Goal: Communication & Community: Participate in discussion

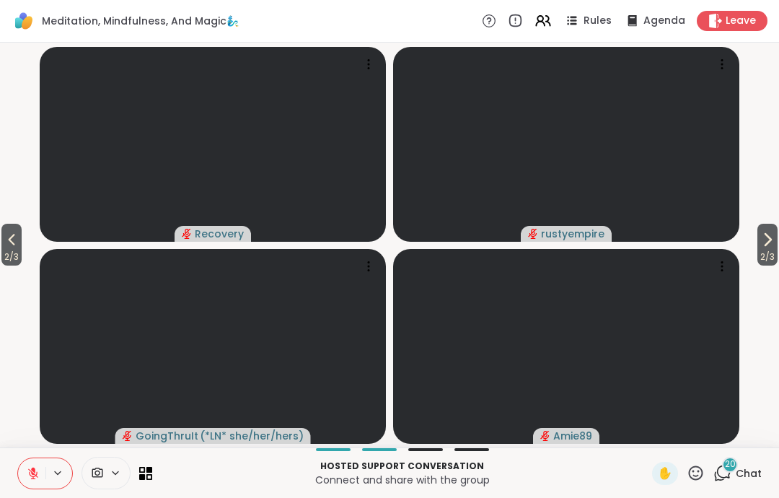
click at [759, 248] on icon at bounding box center [767, 239] width 17 height 17
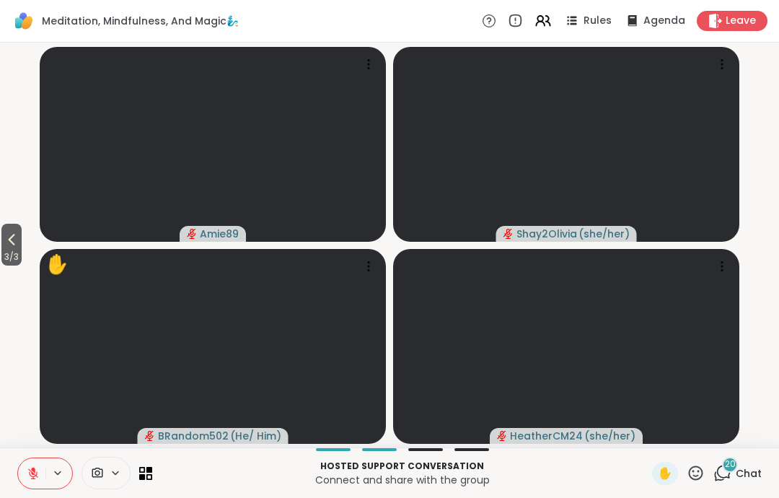
click at [9, 250] on span "3 / 3" at bounding box center [11, 256] width 20 height 17
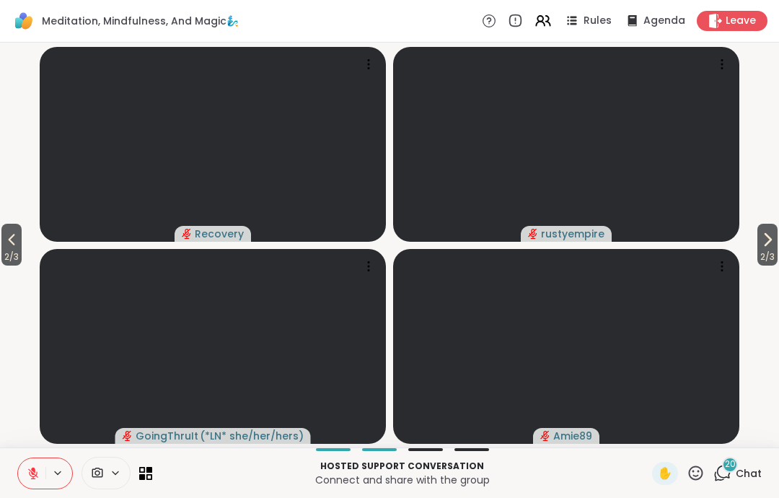
click at [10, 261] on span "2 / 3" at bounding box center [11, 256] width 20 height 17
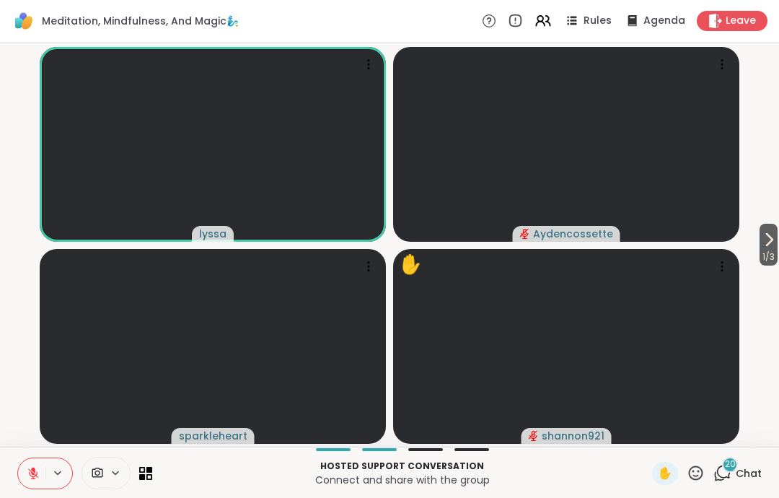
click at [661, 473] on span "✋" at bounding box center [665, 473] width 14 height 17
click at [734, 472] on div "20 Chat" at bounding box center [738, 473] width 48 height 23
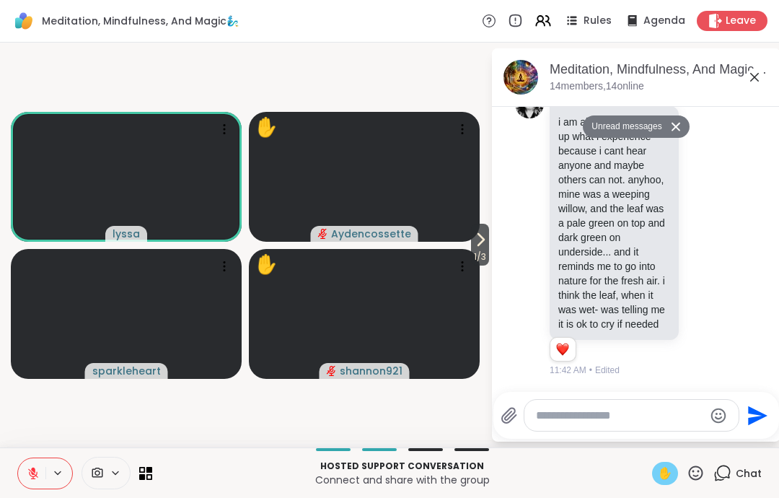
scroll to position [7438, 0]
click at [666, 484] on div "✋" at bounding box center [665, 473] width 26 height 23
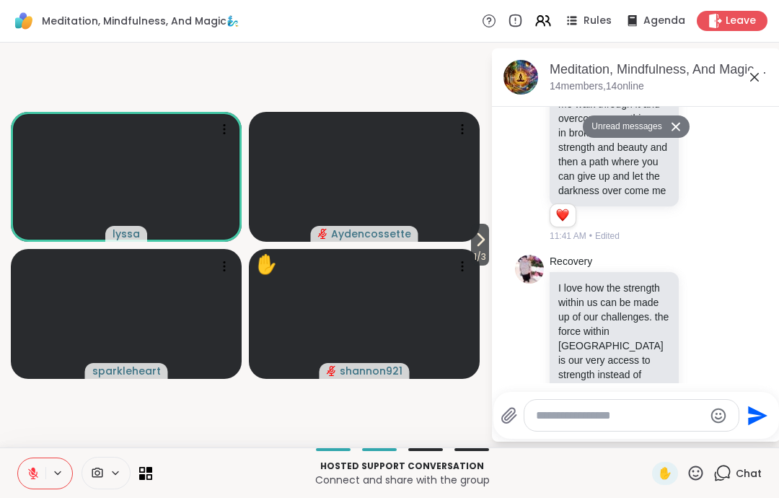
scroll to position [6482, 0]
click at [760, 74] on icon at bounding box center [754, 77] width 17 height 17
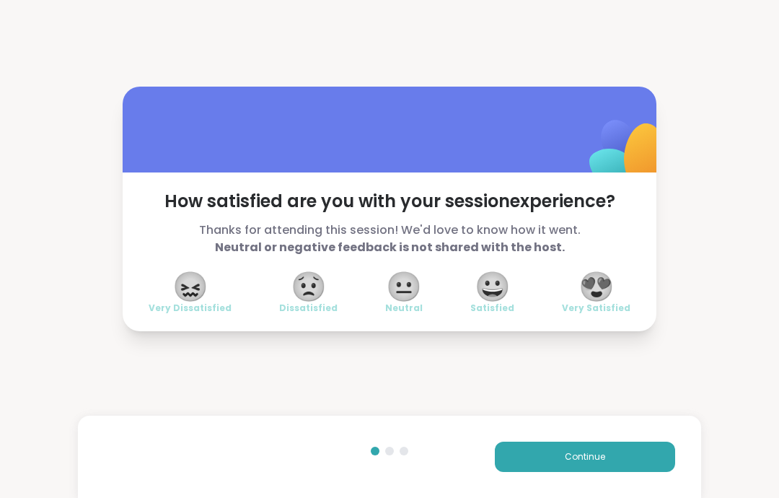
click at [620, 460] on button "Continue" at bounding box center [585, 457] width 180 height 30
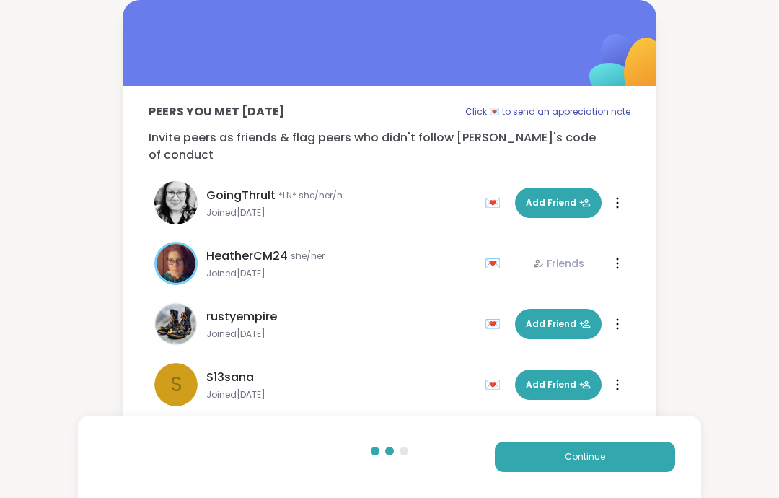
click at [630, 455] on button "Continue" at bounding box center [585, 457] width 180 height 30
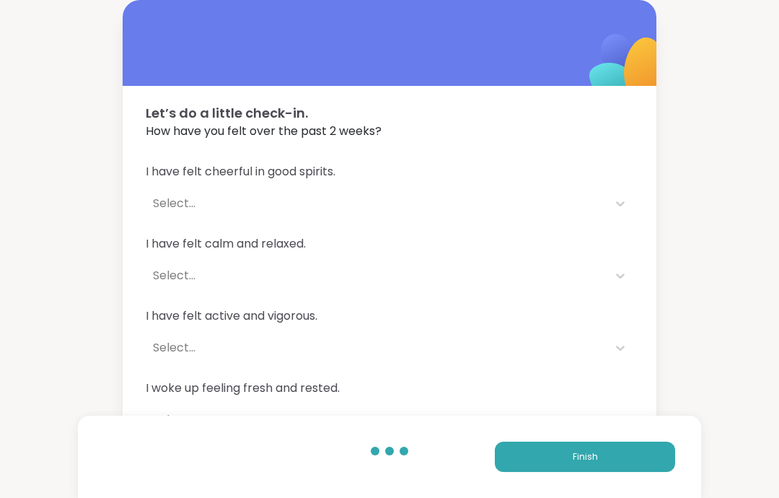
click at [637, 470] on button "Finish" at bounding box center [585, 457] width 180 height 30
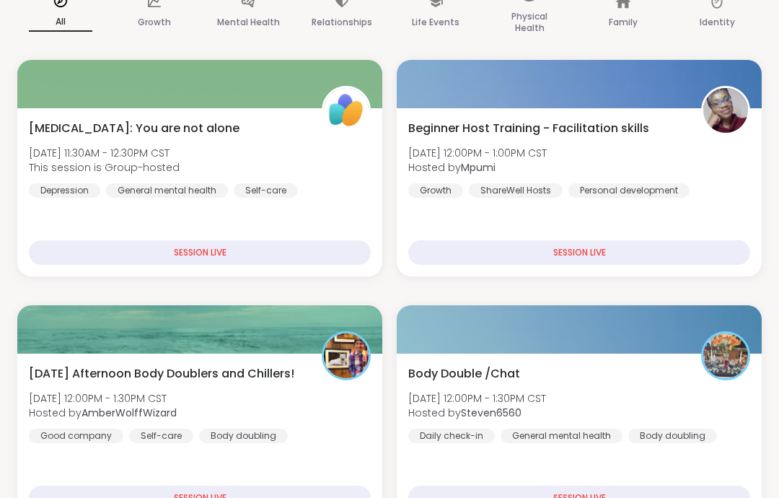
scroll to position [202, 0]
click at [626, 357] on div "Body Double /Chat [DATE] 12:00PM - 1:30PM CST Hosted by Steven6560 Daily check-…" at bounding box center [579, 438] width 365 height 168
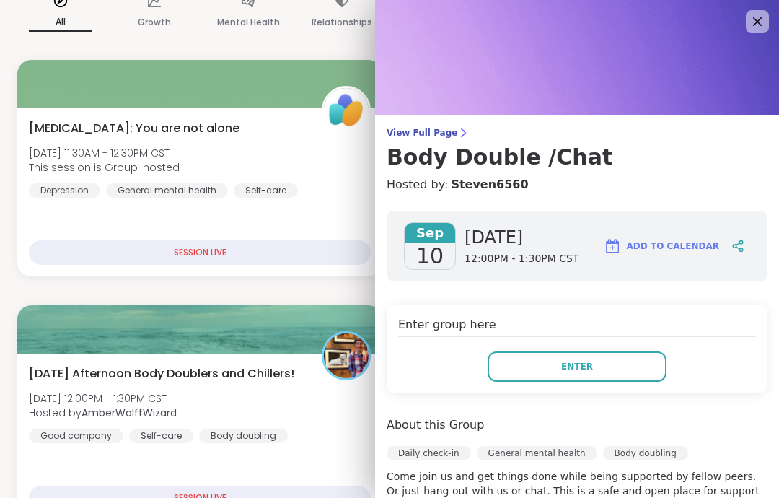
click at [577, 363] on span "Enter" at bounding box center [578, 366] width 32 height 13
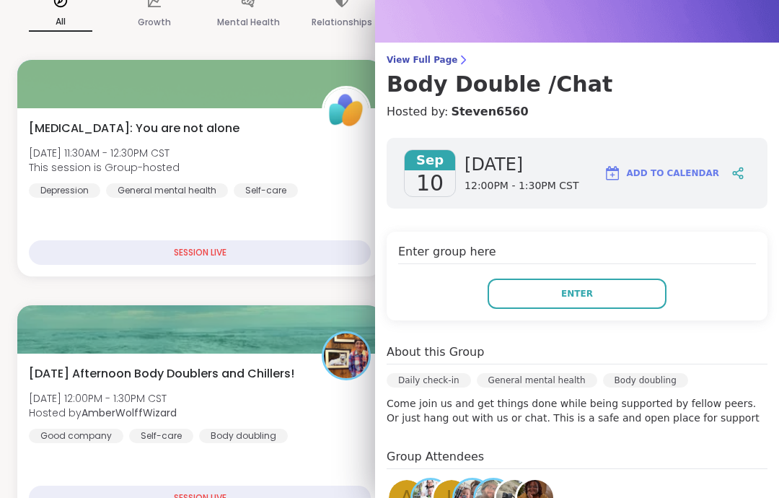
scroll to position [72, 0]
click at [326, 388] on div "[DATE] Afternoon Body Doublers and Chillers! [DATE] 12:00PM - 1:30PM CST Hosted…" at bounding box center [200, 404] width 342 height 78
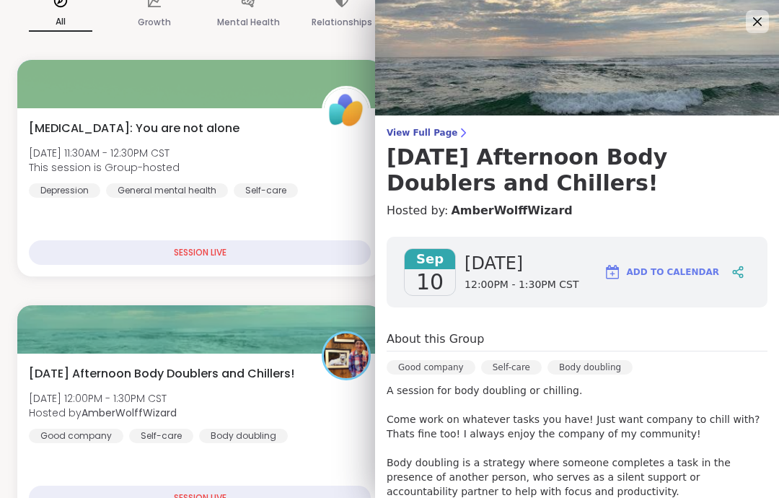
scroll to position [0, 0]
click at [754, 25] on icon at bounding box center [758, 21] width 9 height 9
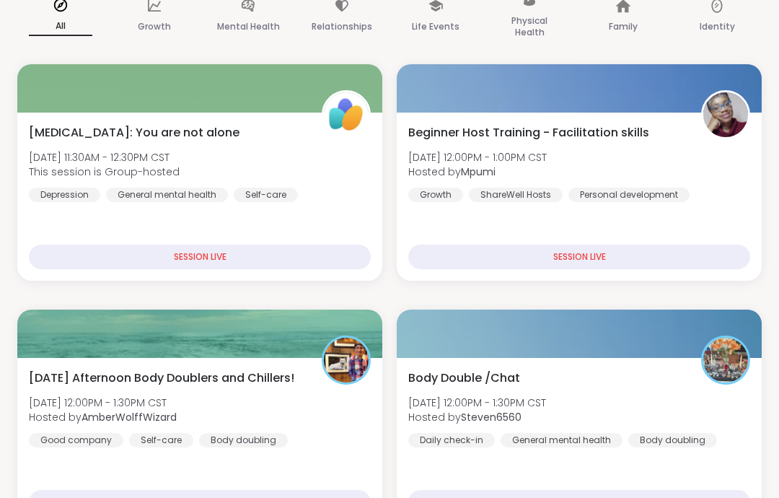
scroll to position [198, 0]
click at [684, 400] on div "Body Double /Chat [DATE] 12:00PM - 1:30PM CST Hosted by Steven6560 Daily check-…" at bounding box center [580, 409] width 342 height 78
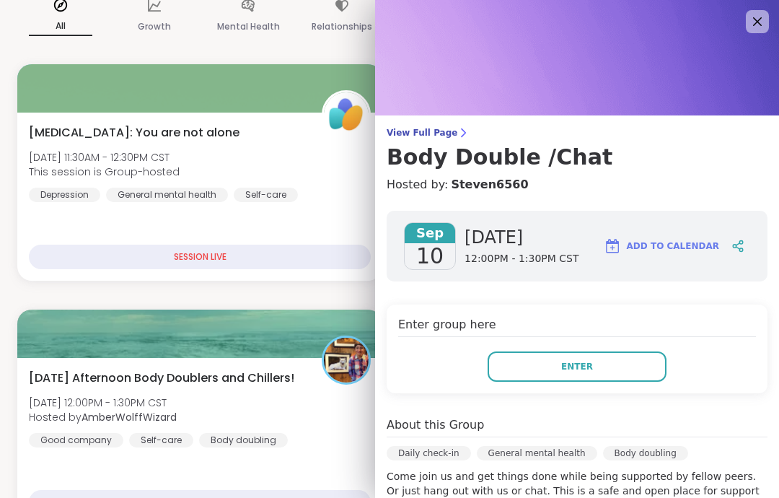
click at [643, 368] on button "Enter" at bounding box center [577, 366] width 179 height 30
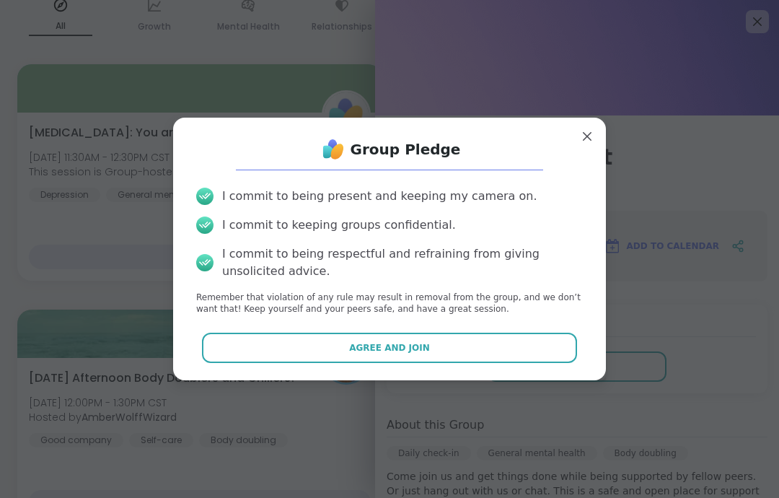
click at [569, 363] on button "Agree and Join" at bounding box center [390, 348] width 376 height 30
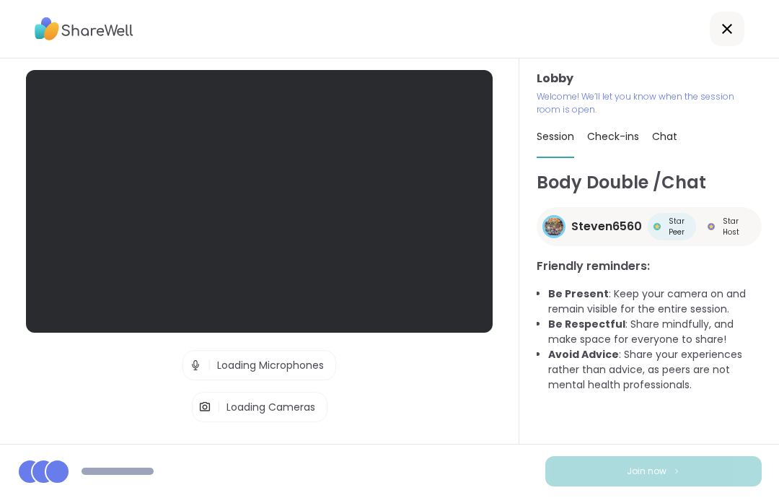
scroll to position [58, 0]
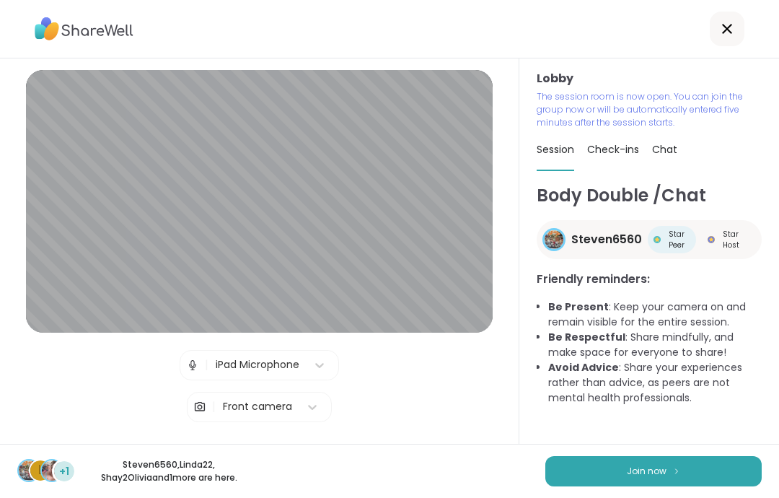
click at [694, 482] on button "Join now" at bounding box center [654, 471] width 217 height 30
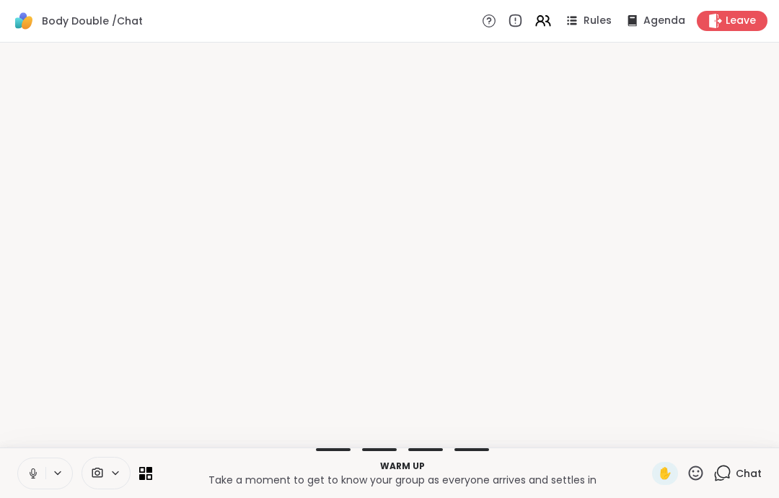
scroll to position [0, 0]
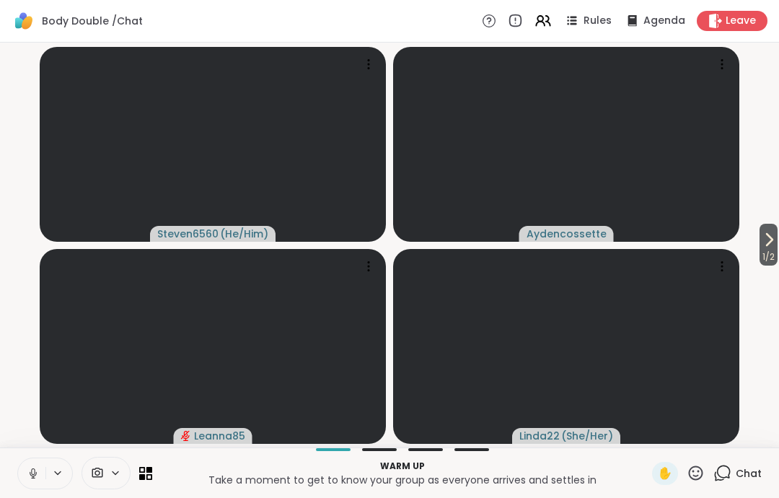
click at [30, 468] on icon at bounding box center [33, 473] width 13 height 13
click at [32, 468] on icon at bounding box center [33, 473] width 13 height 13
click at [35, 458] on button at bounding box center [31, 473] width 27 height 30
click at [38, 468] on icon at bounding box center [33, 473] width 13 height 13
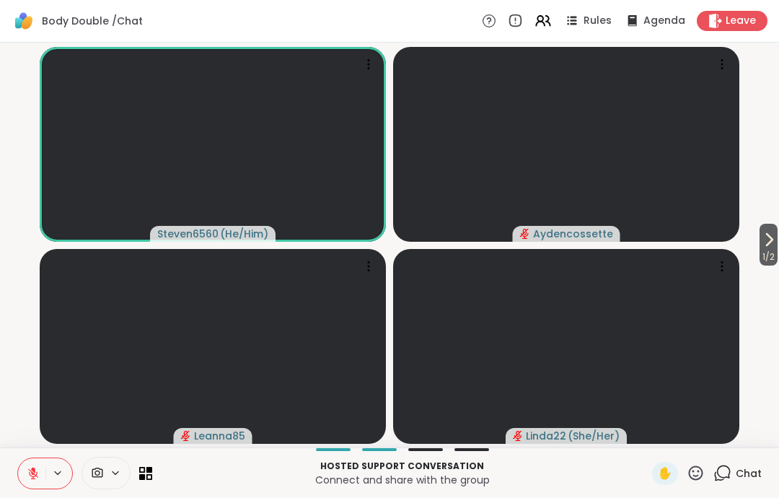
click at [19, 487] on button at bounding box center [31, 473] width 27 height 30
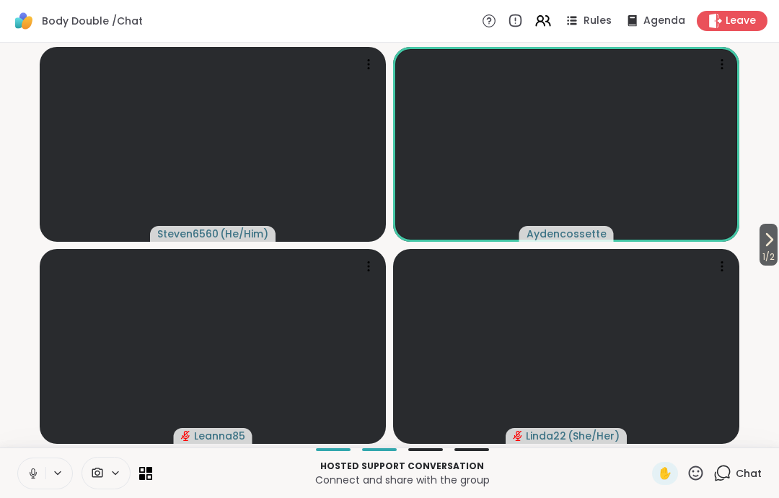
click at [29, 473] on icon at bounding box center [33, 473] width 13 height 13
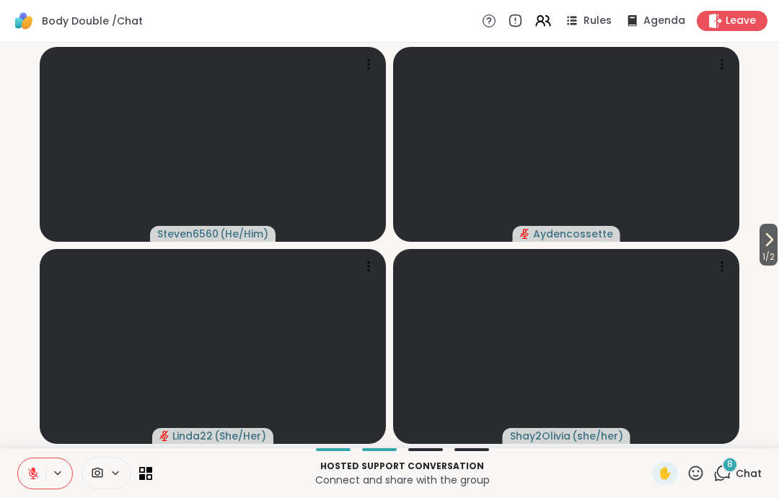
click at [45, 468] on button at bounding box center [31, 473] width 27 height 30
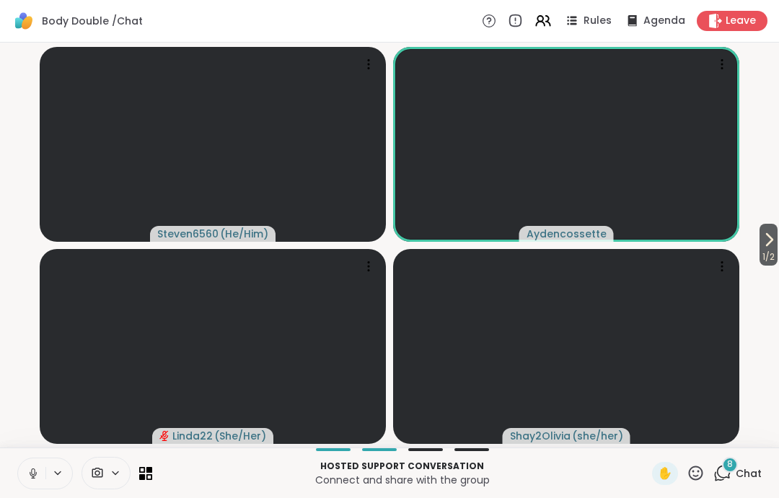
click at [30, 475] on icon at bounding box center [33, 473] width 13 height 13
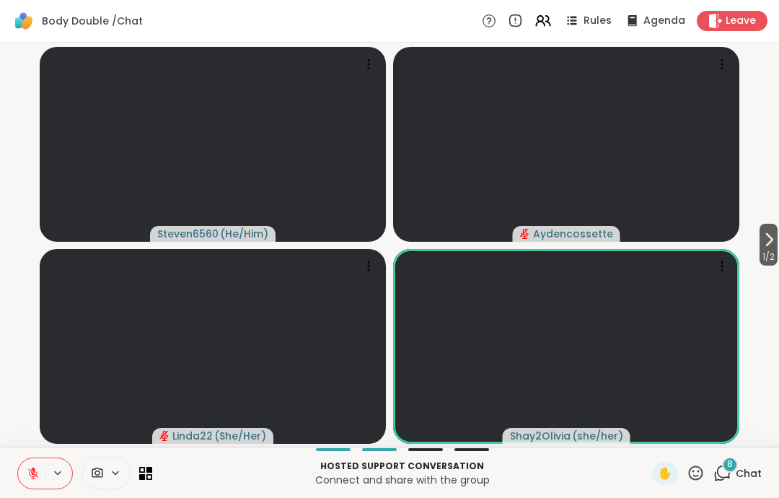
click at [689, 480] on icon at bounding box center [696, 473] width 18 height 18
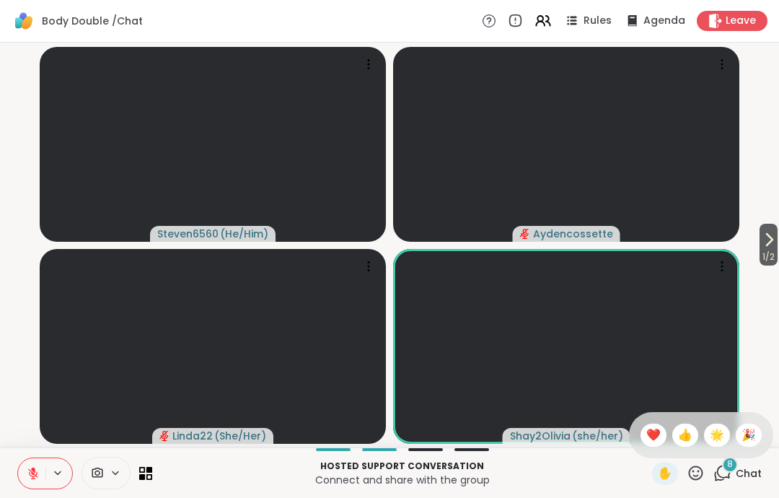
click at [654, 440] on span "❤️" at bounding box center [654, 435] width 14 height 17
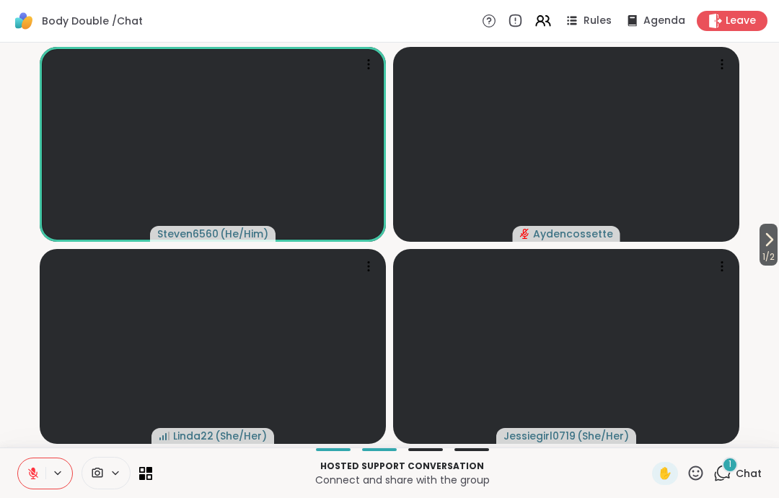
click at [30, 467] on icon at bounding box center [33, 473] width 13 height 13
click at [35, 482] on button at bounding box center [31, 473] width 30 height 30
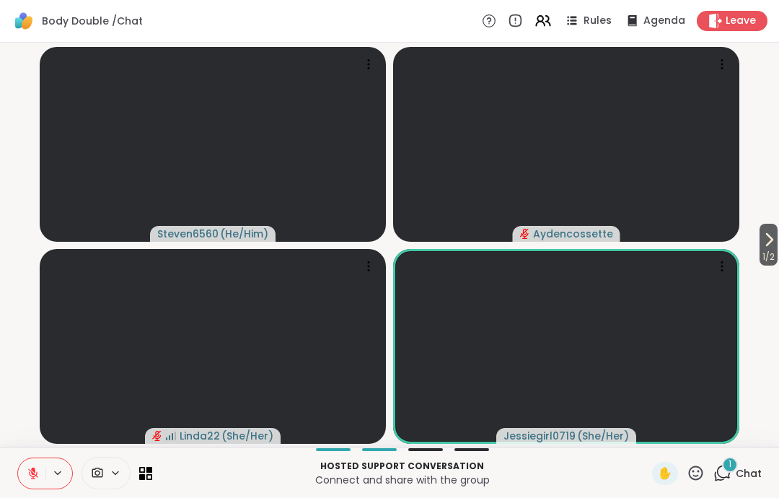
click at [36, 468] on icon at bounding box center [33, 473] width 13 height 13
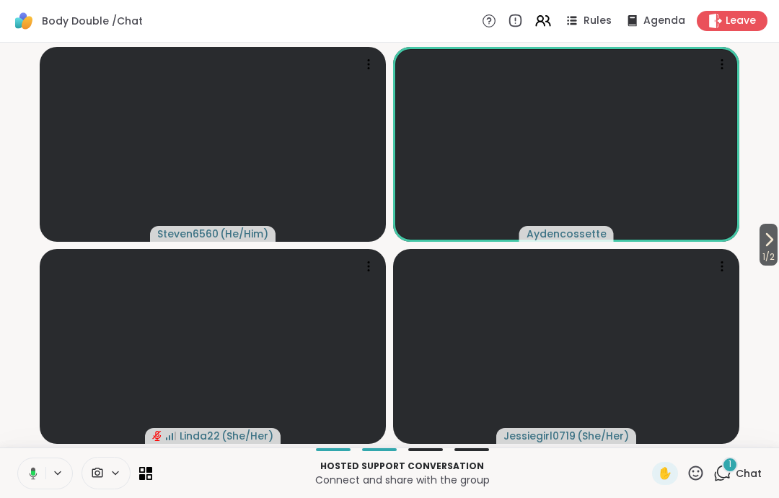
click at [30, 466] on button at bounding box center [31, 473] width 30 height 30
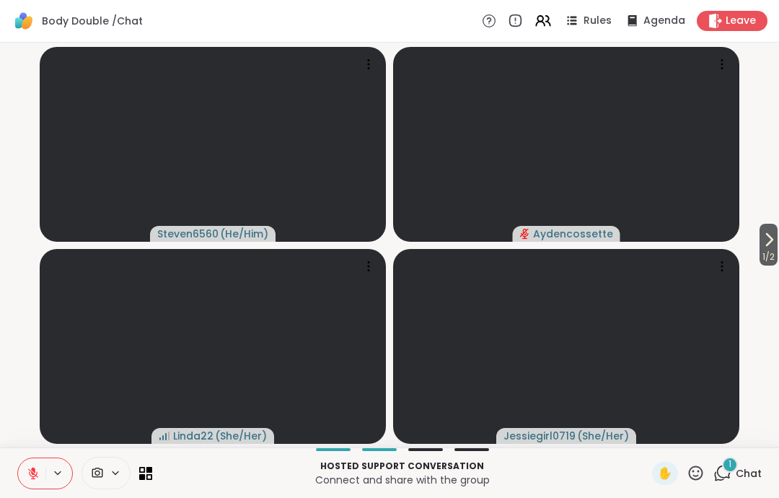
click at [30, 470] on icon at bounding box center [33, 473] width 10 height 10
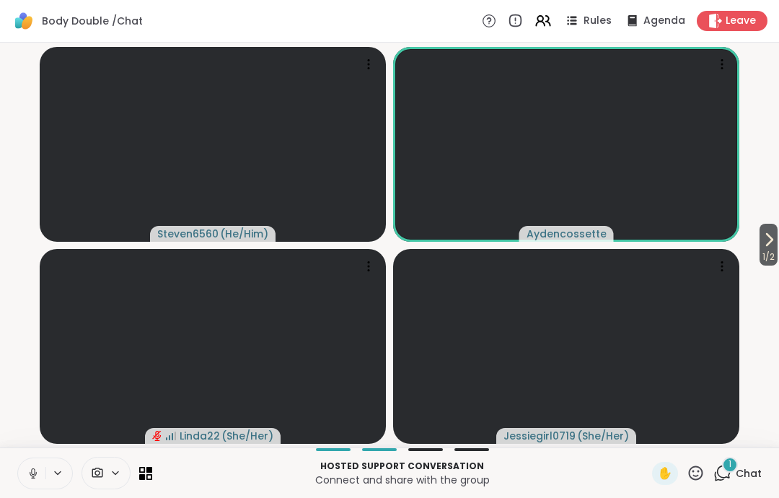
click at [30, 474] on icon at bounding box center [33, 473] width 7 height 4
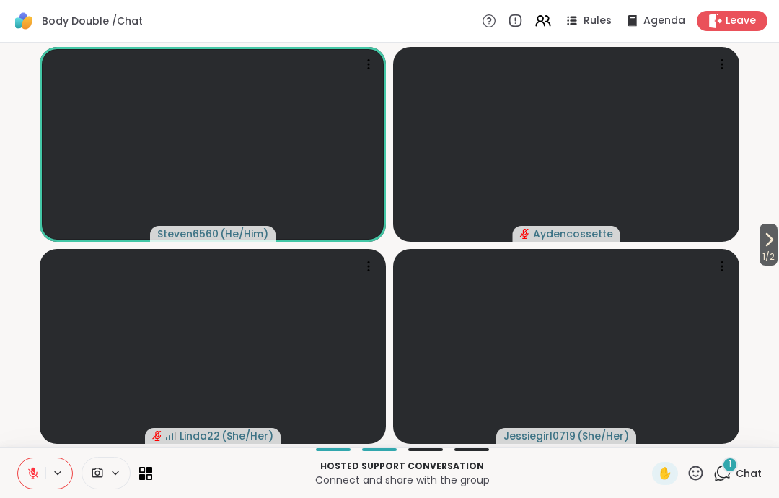
click at [30, 473] on icon at bounding box center [33, 473] width 13 height 13
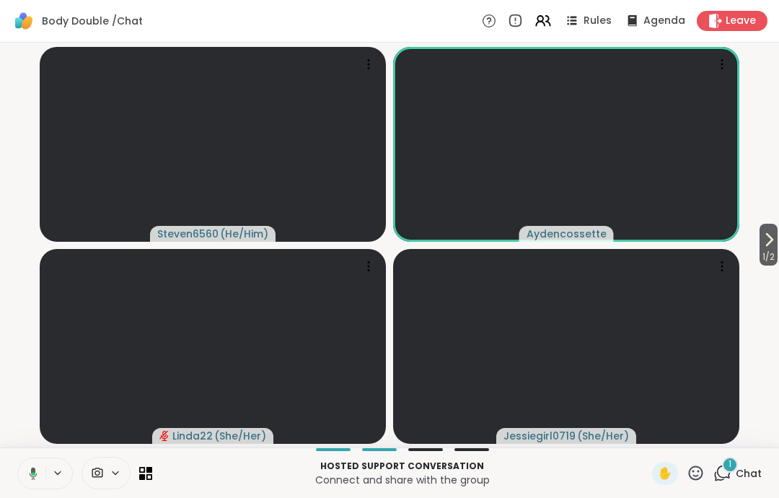
click at [26, 483] on button at bounding box center [31, 473] width 30 height 30
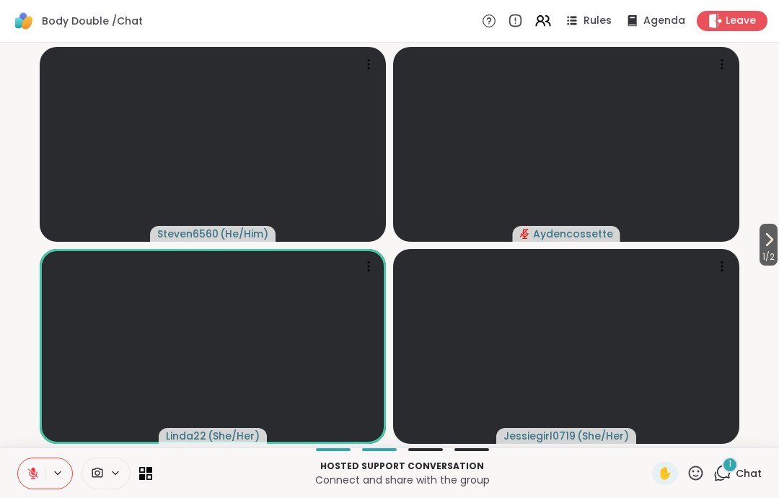
click at [33, 472] on icon at bounding box center [33, 473] width 13 height 13
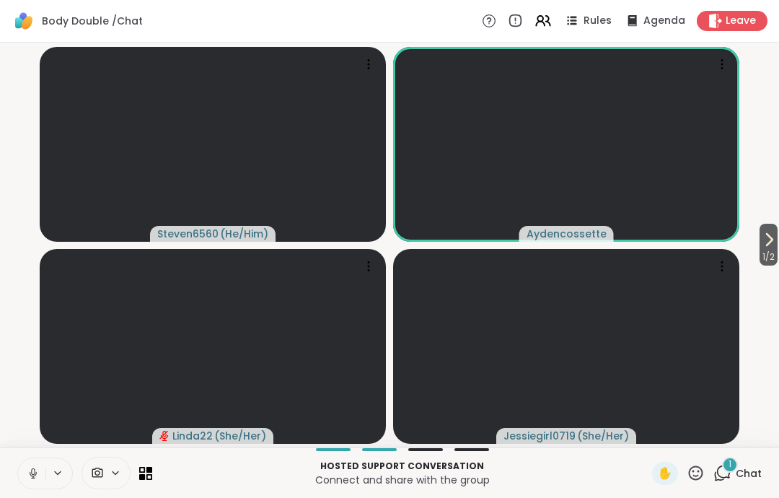
click at [34, 473] on icon at bounding box center [33, 473] width 13 height 13
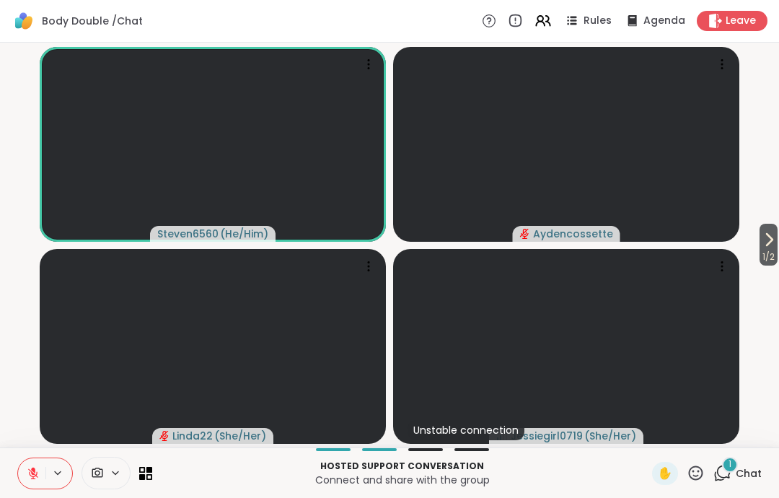
click at [31, 479] on icon at bounding box center [33, 473] width 10 height 10
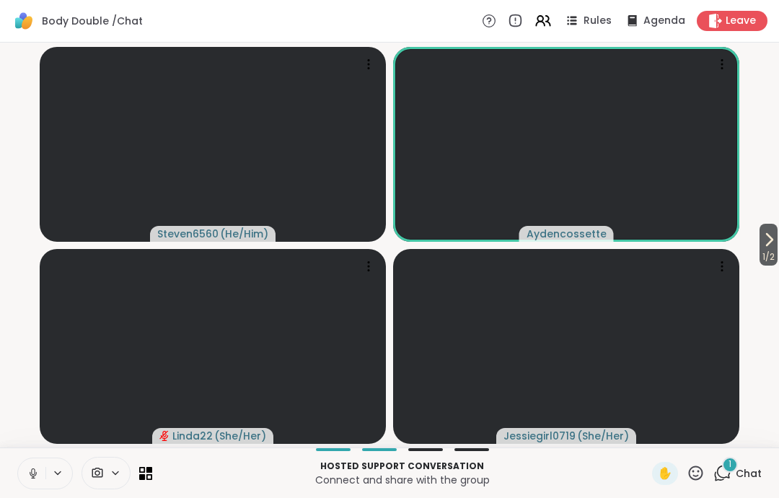
click at [37, 488] on button at bounding box center [31, 473] width 27 height 30
